Goal: Task Accomplishment & Management: Complete application form

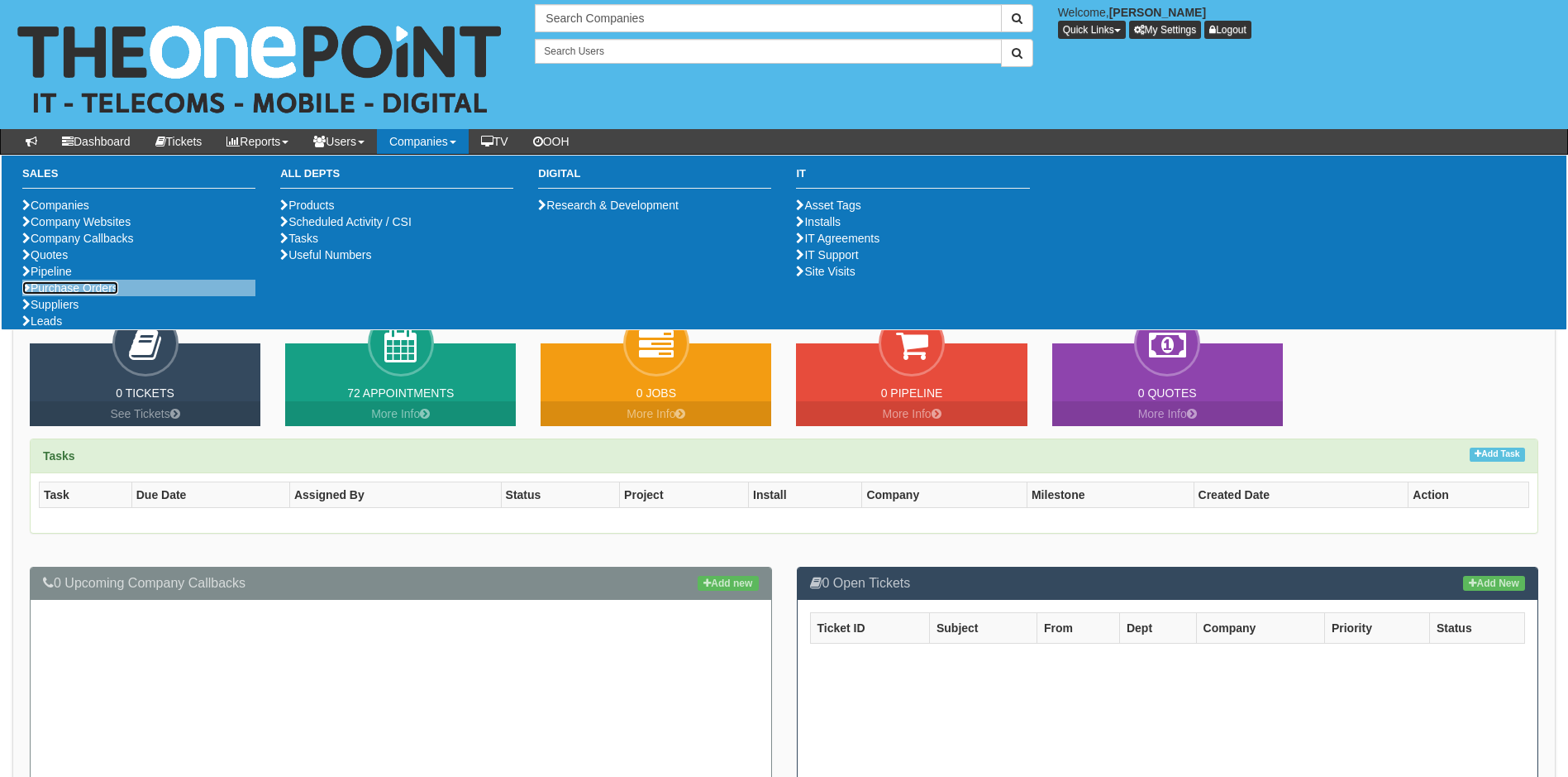
click at [109, 295] on link "Purchase Orders" at bounding box center [70, 287] width 96 height 13
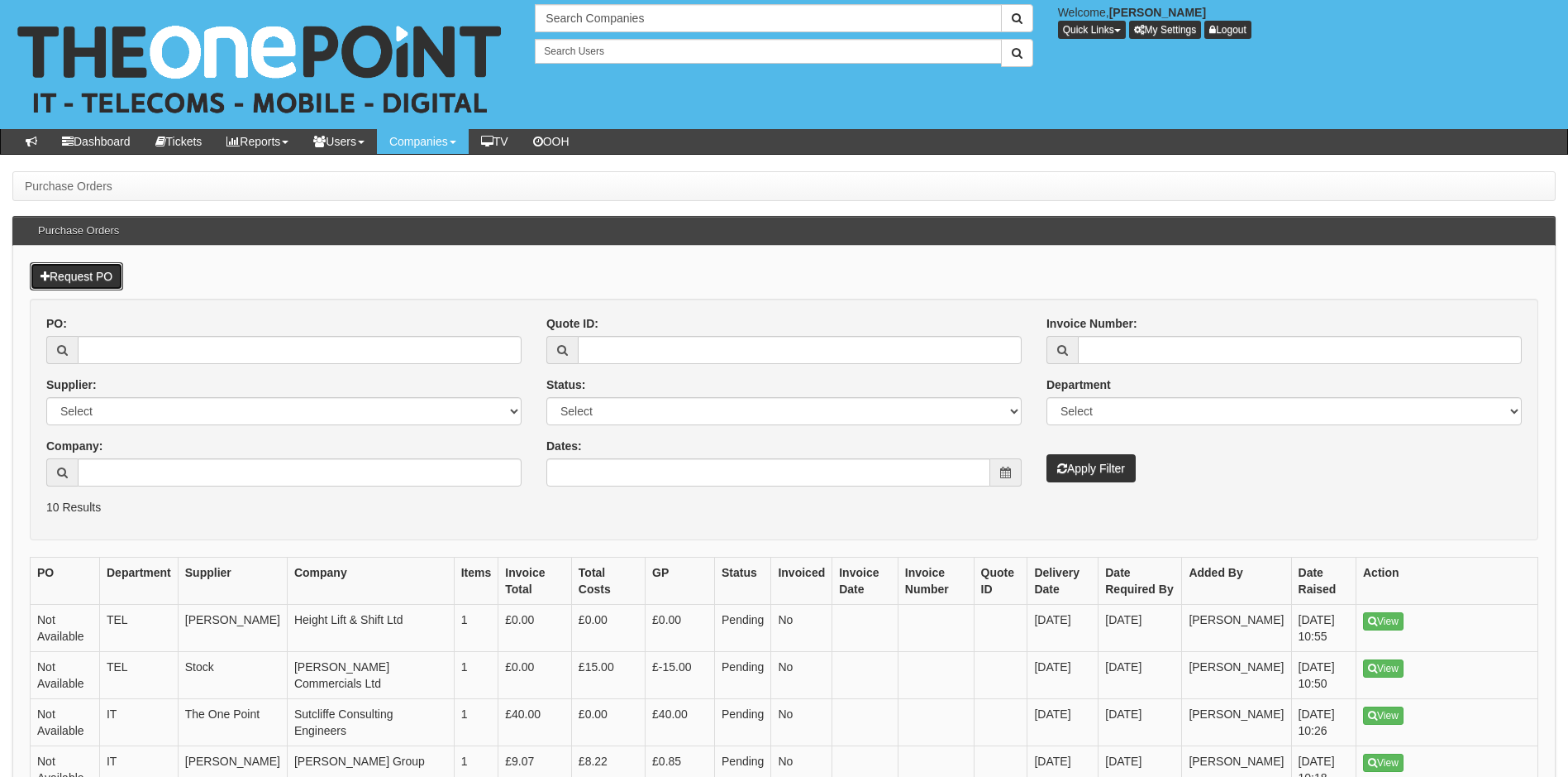
click at [101, 286] on link "Request PO" at bounding box center [77, 276] width 93 height 28
